Goal: Information Seeking & Learning: Learn about a topic

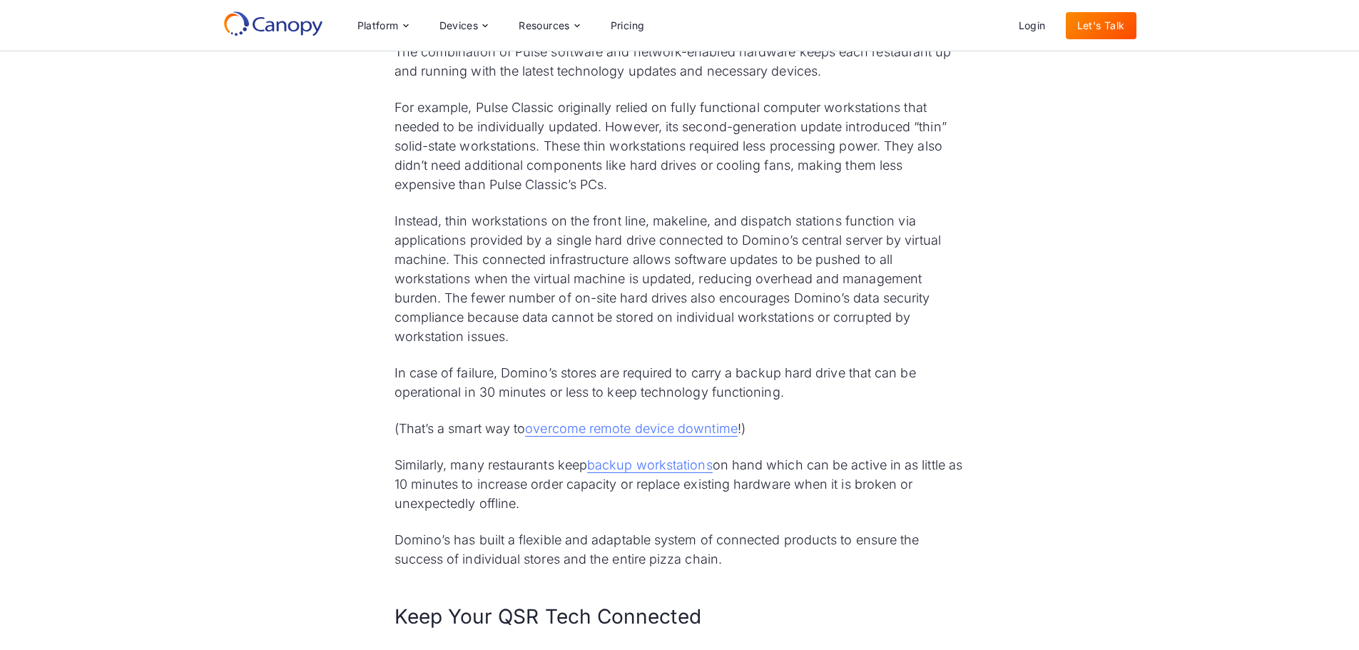
scroll to position [3782, 0]
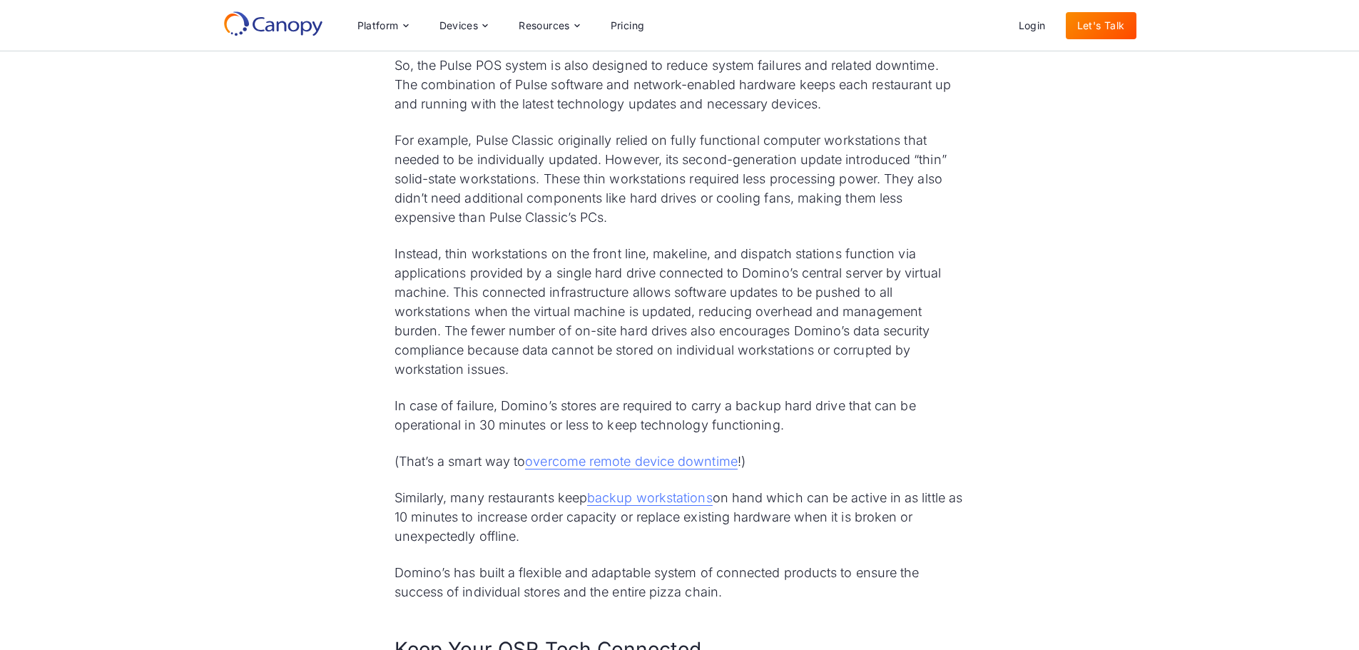
drag, startPoint x: 538, startPoint y: 506, endPoint x: 387, endPoint y: 460, distance: 158.2
click at [527, 507] on p "Similarly, many restaurants keep backup workstations on hand which can be activ…" at bounding box center [680, 517] width 571 height 58
drag, startPoint x: 535, startPoint y: 507, endPoint x: 430, endPoint y: 498, distance: 105.3
click at [395, 488] on p "Similarly, many restaurants keep backup workstations on hand which can be activ…" at bounding box center [680, 517] width 571 height 58
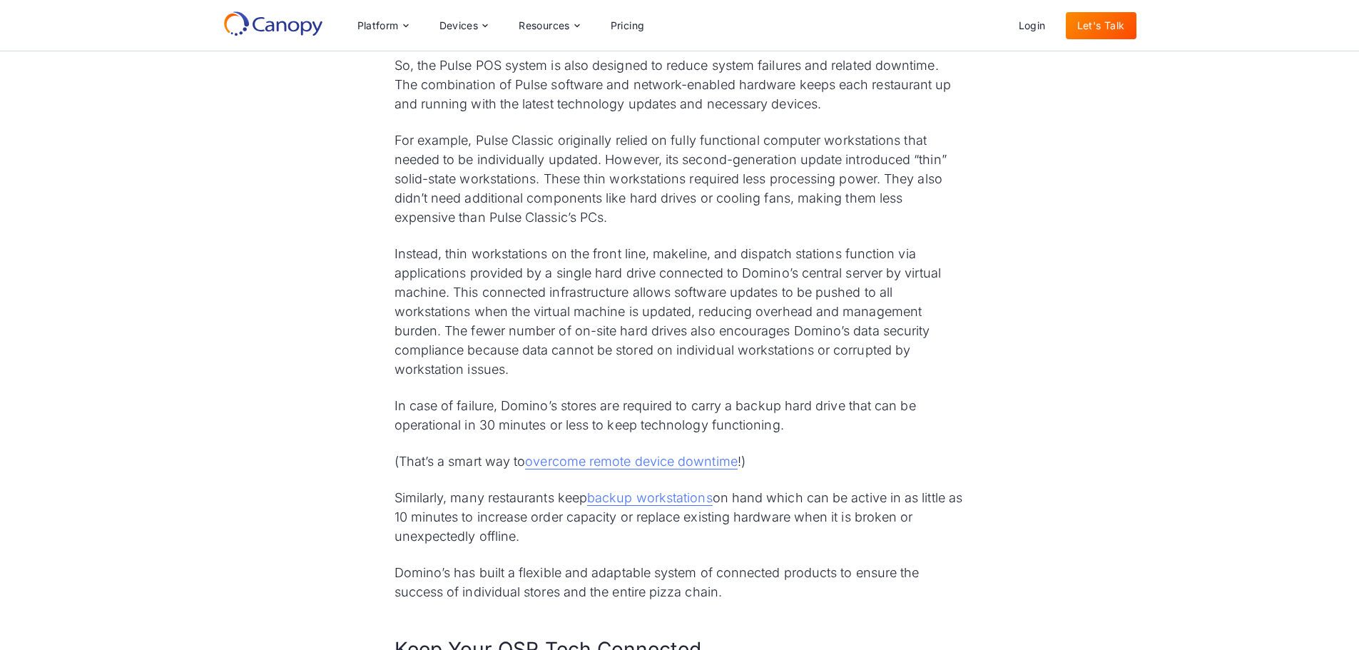
click at [501, 497] on p "Similarly, many restaurants keep backup workstations on hand which can be activ…" at bounding box center [680, 517] width 571 height 58
click at [522, 504] on p "Similarly, many restaurants keep backup workstations on hand which can be activ…" at bounding box center [680, 517] width 571 height 58
drag, startPoint x: 523, startPoint y: 504, endPoint x: 383, endPoint y: 470, distance: 143.8
click at [495, 498] on p "Similarly, many restaurants keep backup workstations on hand which can be activ…" at bounding box center [680, 517] width 571 height 58
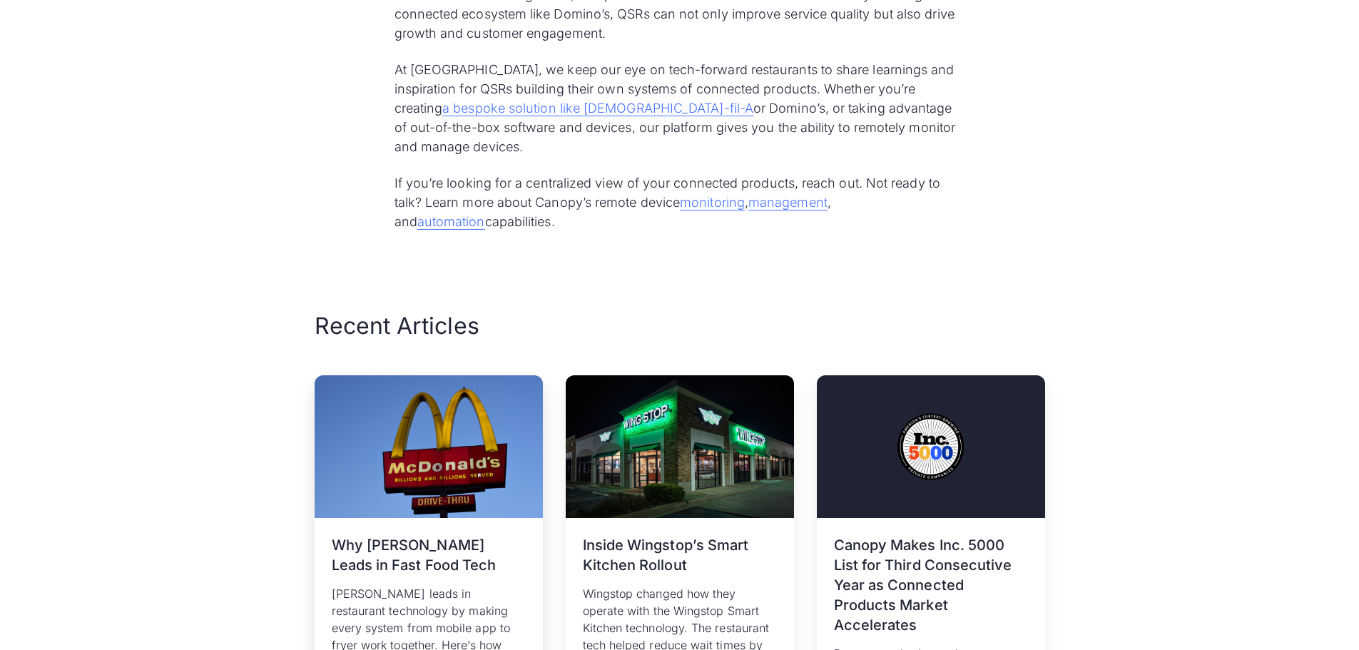
scroll to position [4567, 0]
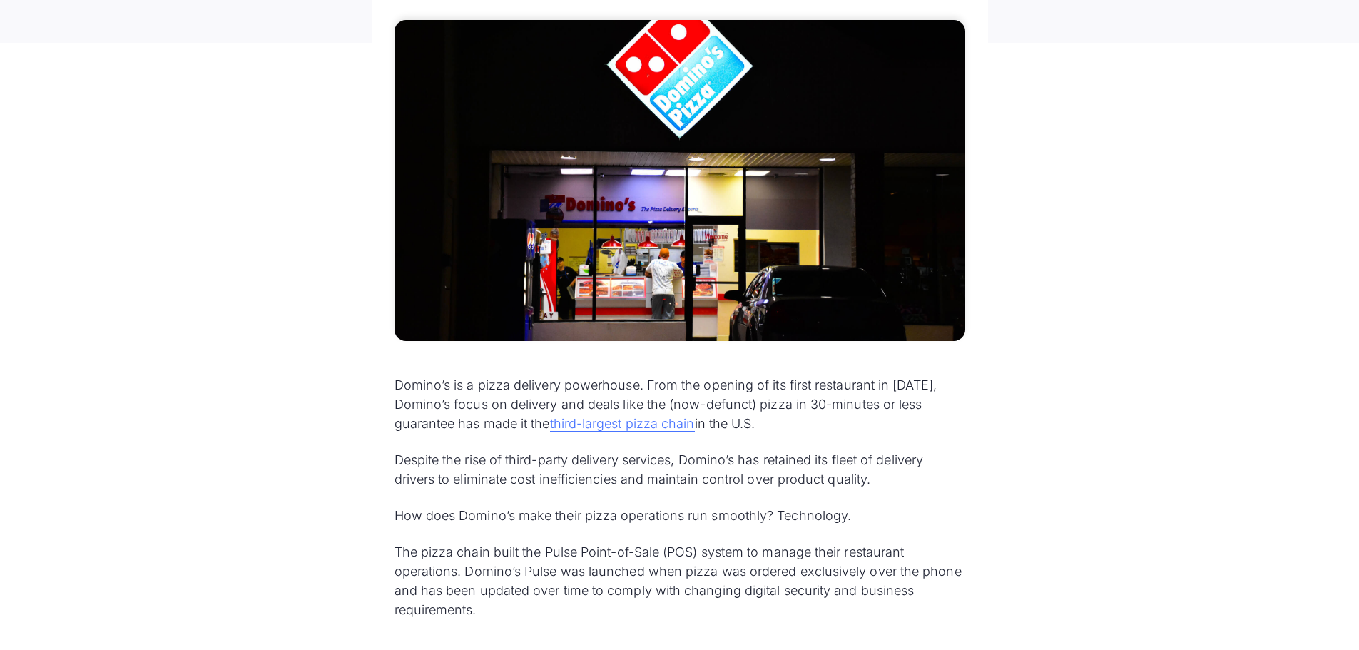
scroll to position [428, 0]
